Goal: Information Seeking & Learning: Learn about a topic

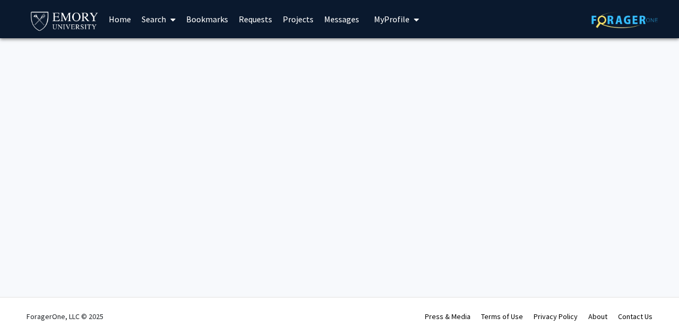
click at [121, 18] on link "Home" at bounding box center [120, 19] width 33 height 37
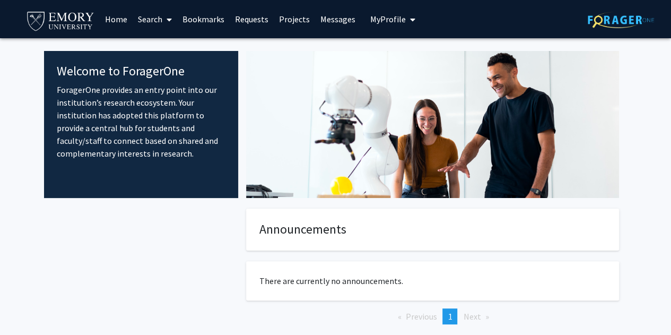
click at [162, 16] on link "Search" at bounding box center [155, 19] width 45 height 37
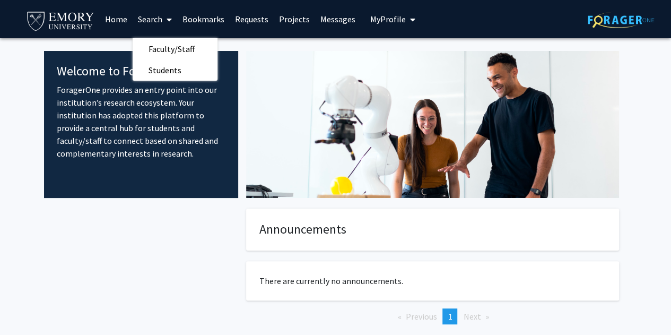
click at [165, 45] on span "Faculty/Staff" at bounding box center [172, 48] width 78 height 21
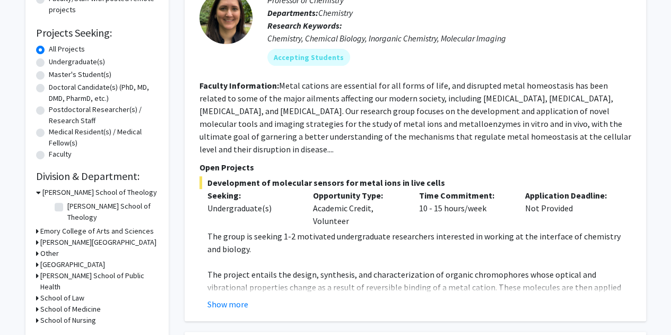
scroll to position [174, 0]
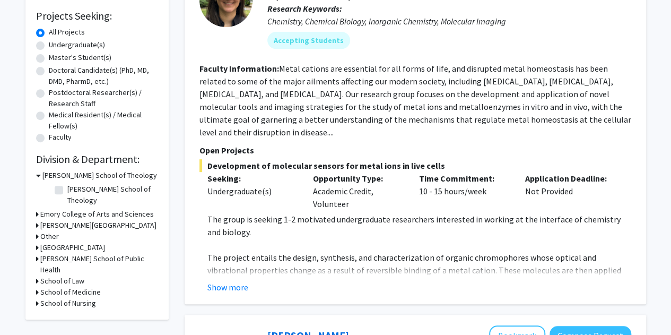
click at [231, 281] on button "Show more" at bounding box center [228, 287] width 41 height 13
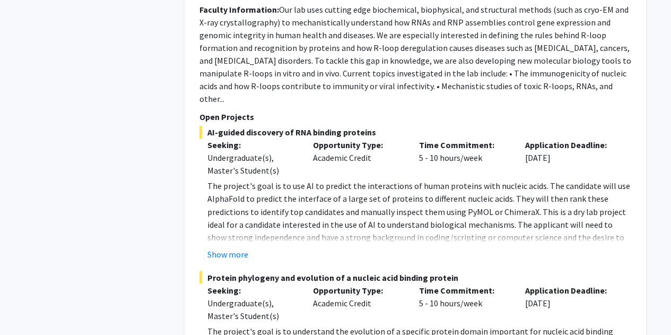
scroll to position [798, 0]
click at [237, 247] on button "Show more" at bounding box center [228, 253] width 41 height 13
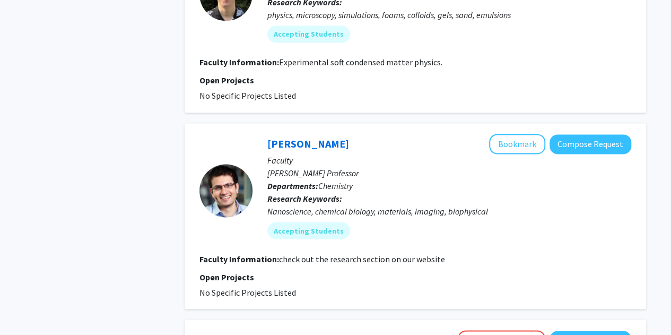
scroll to position [2799, 0]
click at [320, 137] on link "[PERSON_NAME]" at bounding box center [309, 143] width 82 height 13
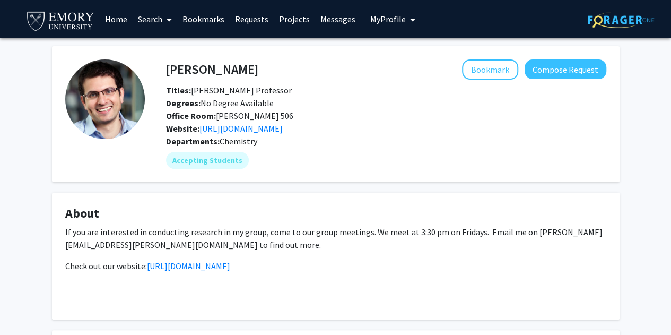
click at [277, 126] on link "[URL][DOMAIN_NAME]" at bounding box center [241, 128] width 83 height 11
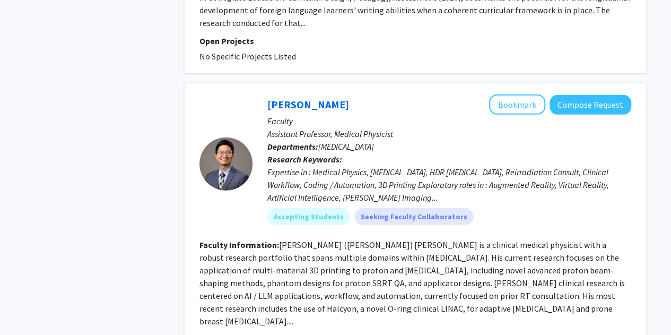
scroll to position [3544, 0]
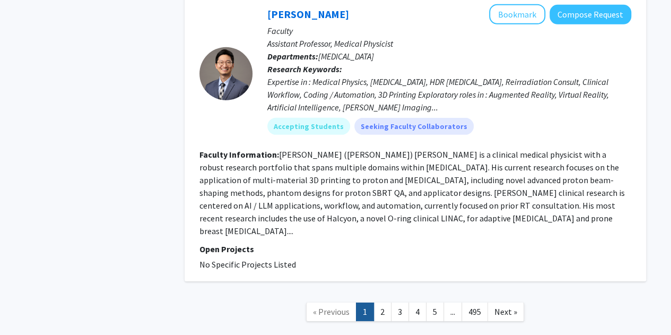
click at [382, 303] on link "2" at bounding box center [383, 312] width 18 height 19
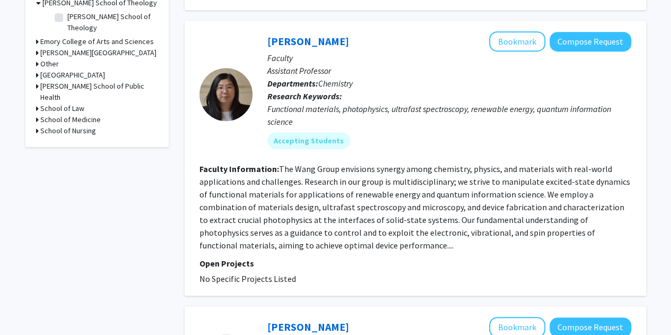
scroll to position [346, 0]
click at [293, 35] on link "[PERSON_NAME]" at bounding box center [309, 41] width 82 height 13
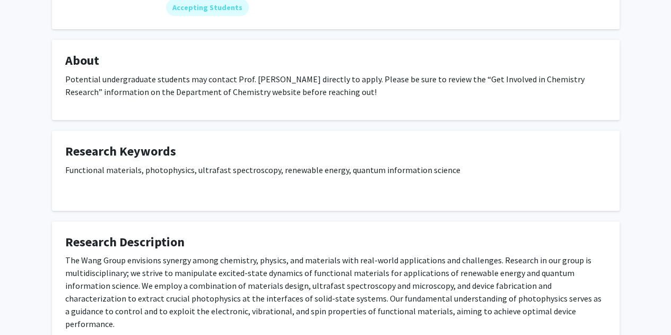
scroll to position [152, 0]
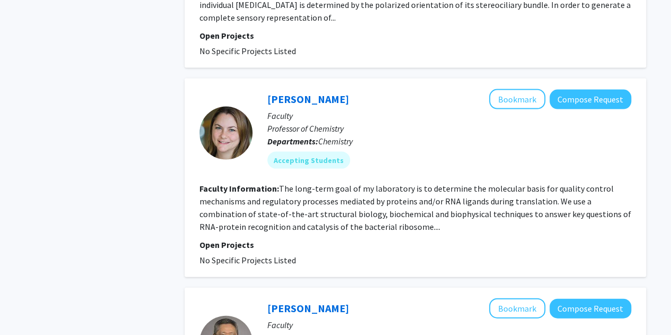
scroll to position [1068, 0]
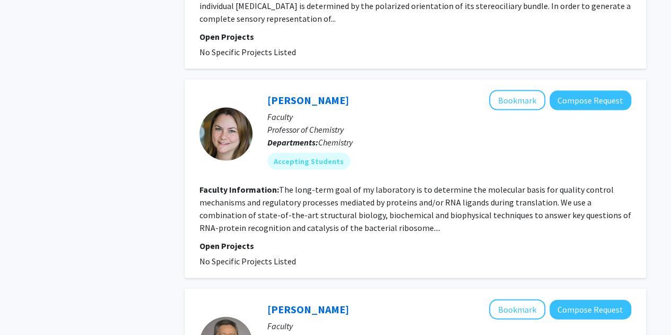
click at [324, 110] on p "Faculty" at bounding box center [450, 116] width 364 height 13
click at [323, 93] on link "[PERSON_NAME]" at bounding box center [309, 99] width 82 height 13
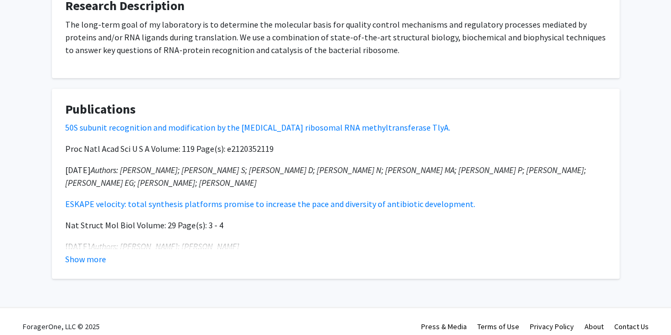
scroll to position [308, 0]
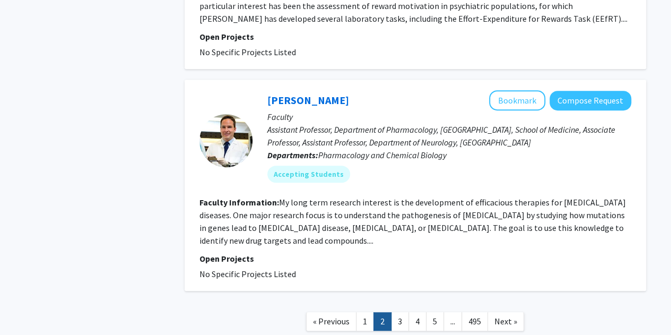
scroll to position [2238, 0]
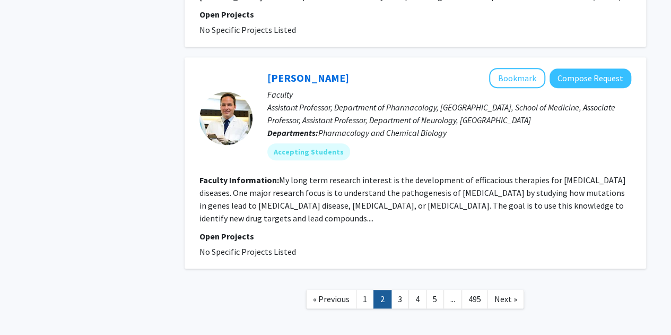
click at [401, 290] on link "3" at bounding box center [400, 299] width 18 height 19
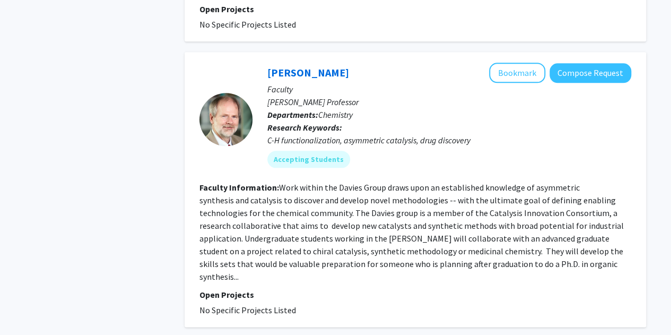
scroll to position [2535, 0]
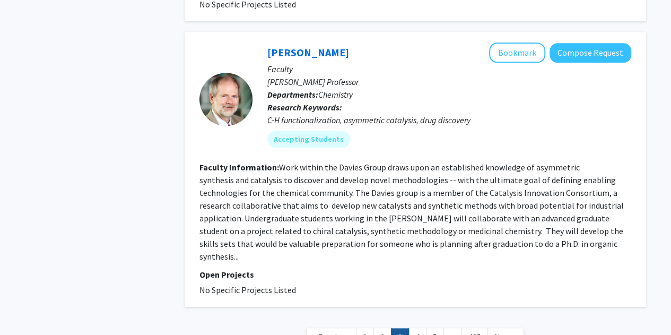
click at [418, 328] on link "4" at bounding box center [418, 337] width 18 height 19
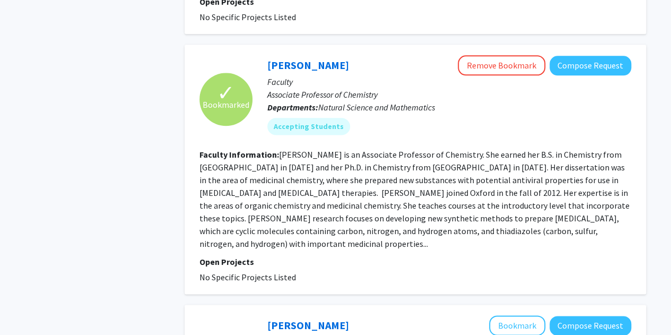
scroll to position [633, 0]
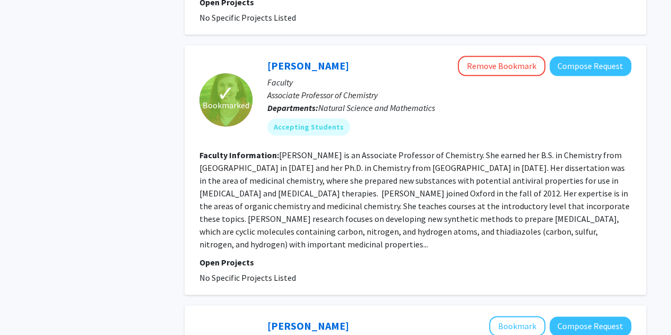
click at [318, 59] on link "[PERSON_NAME]" at bounding box center [309, 65] width 82 height 13
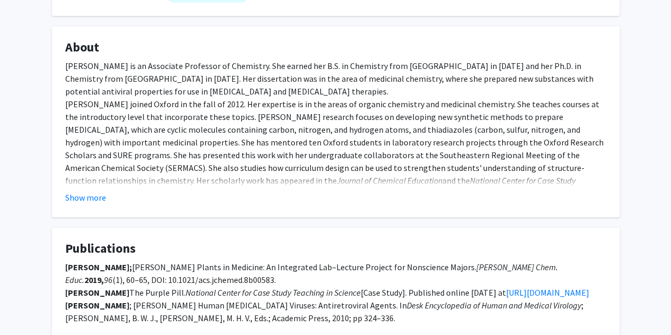
scroll to position [169, 0]
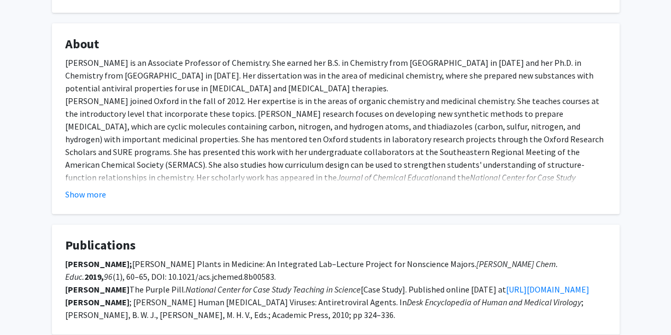
click at [100, 192] on button "Show more" at bounding box center [85, 194] width 41 height 13
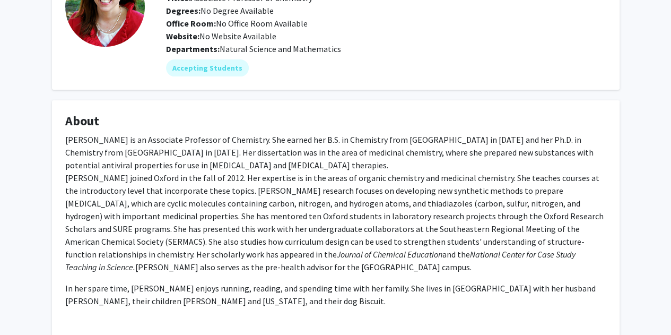
scroll to position [77, 0]
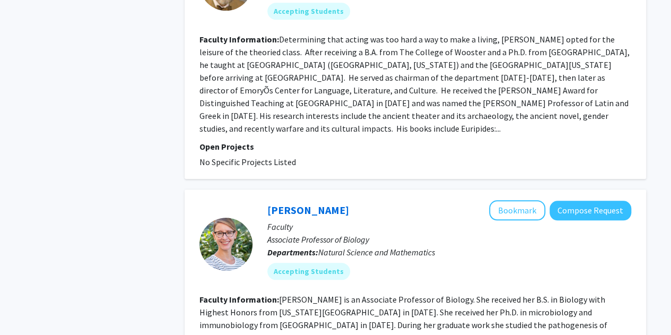
scroll to position [2531, 0]
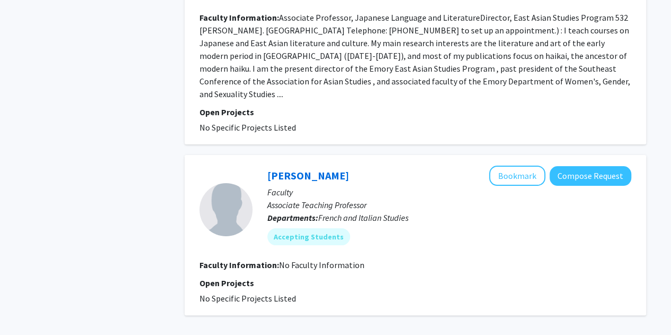
scroll to position [2009, 0]
